Goal: Task Accomplishment & Management: Manage account settings

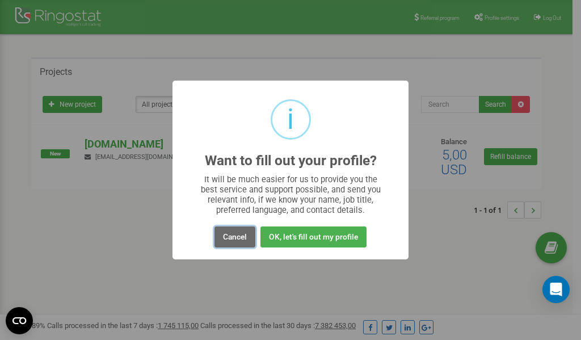
click at [232, 235] on button "Cancel" at bounding box center [234, 236] width 41 height 21
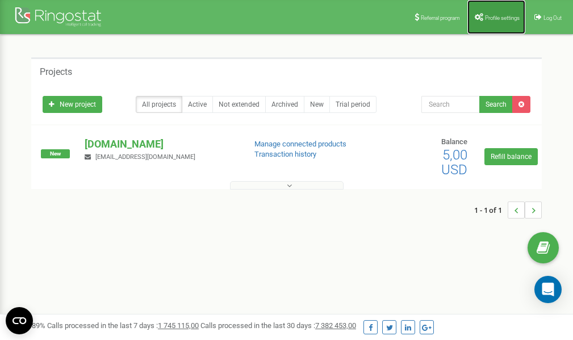
click at [494, 12] on link "Profile settings" at bounding box center [496, 17] width 58 height 34
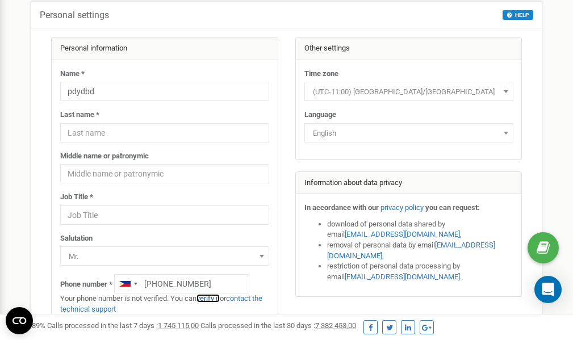
click at [213, 298] on link "verify it" at bounding box center [207, 298] width 23 height 9
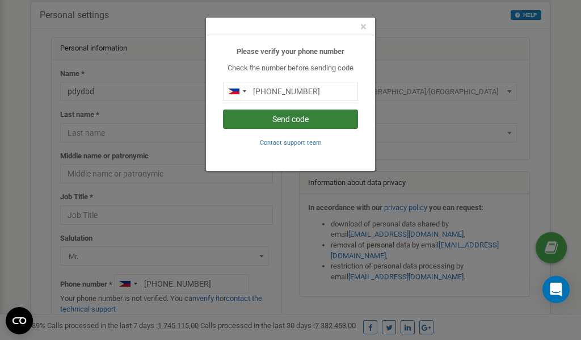
click at [296, 121] on button "Send code" at bounding box center [290, 119] width 135 height 19
